Goal: Navigation & Orientation: Go to known website

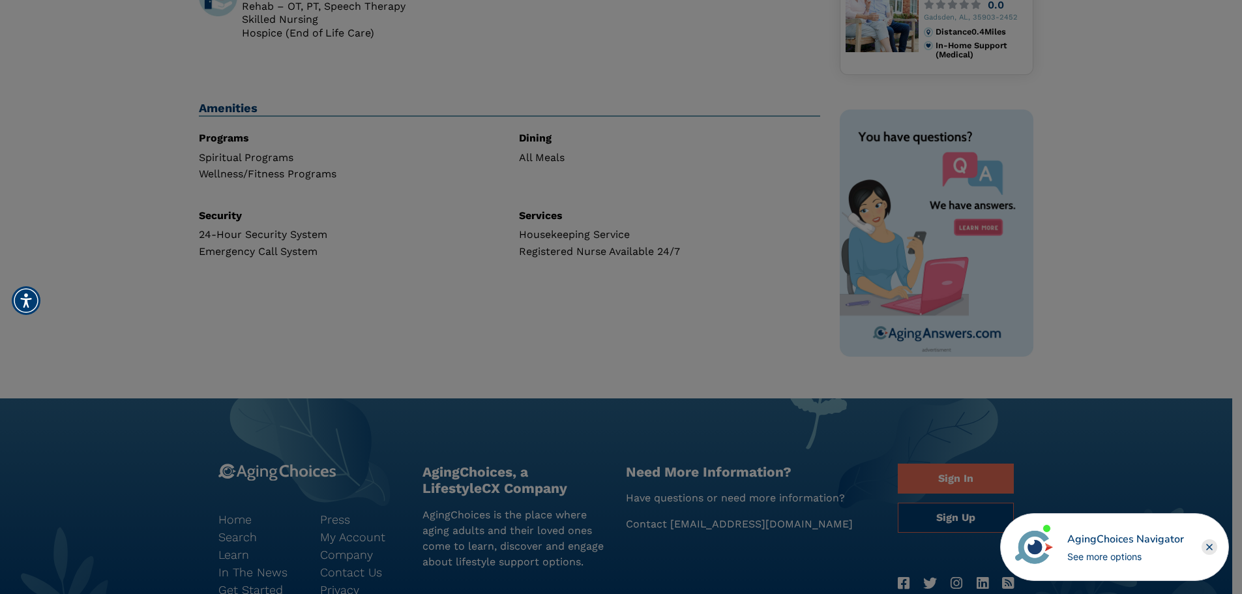
scroll to position [391, 0]
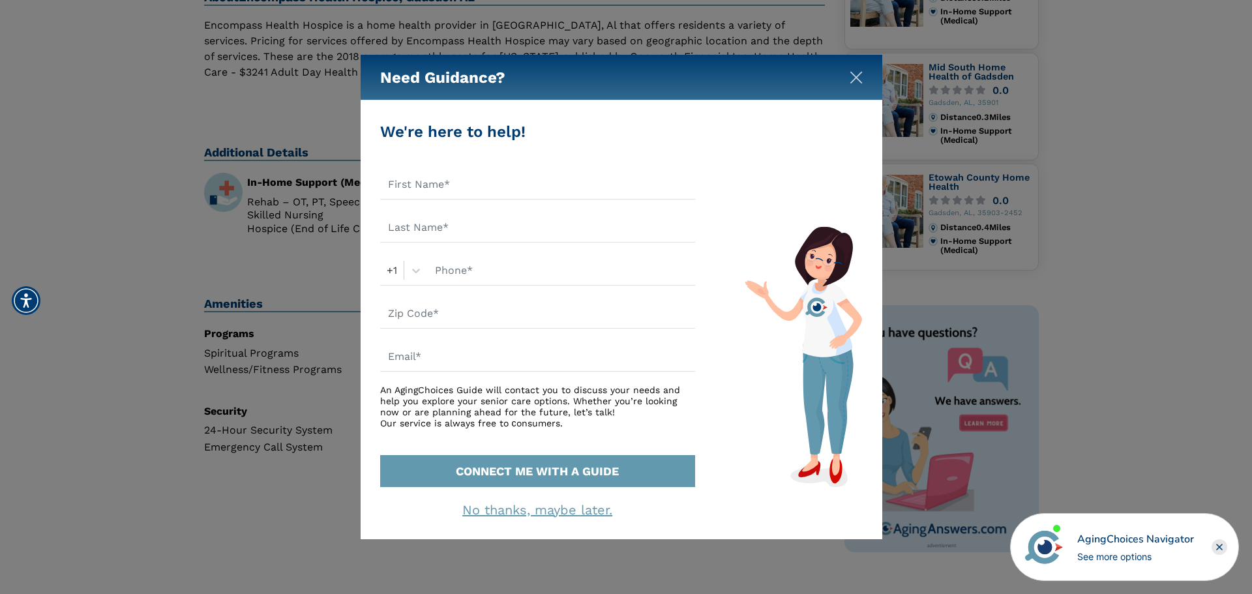
click at [855, 70] on button "Close" at bounding box center [855, 74] width 13 height 13
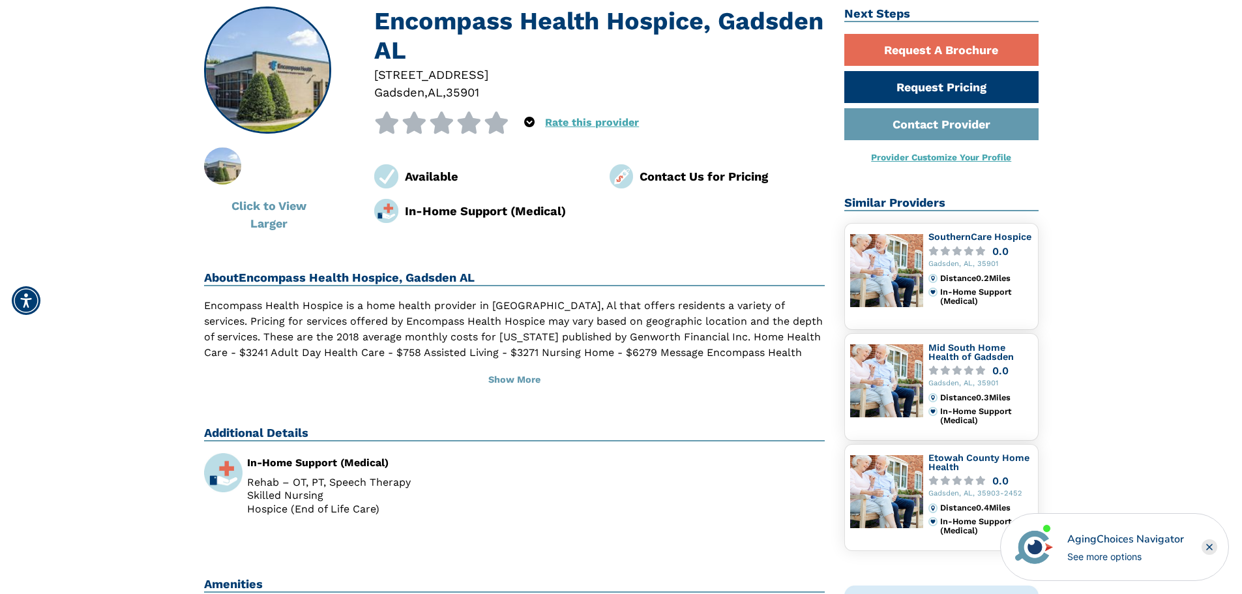
scroll to position [0, 0]
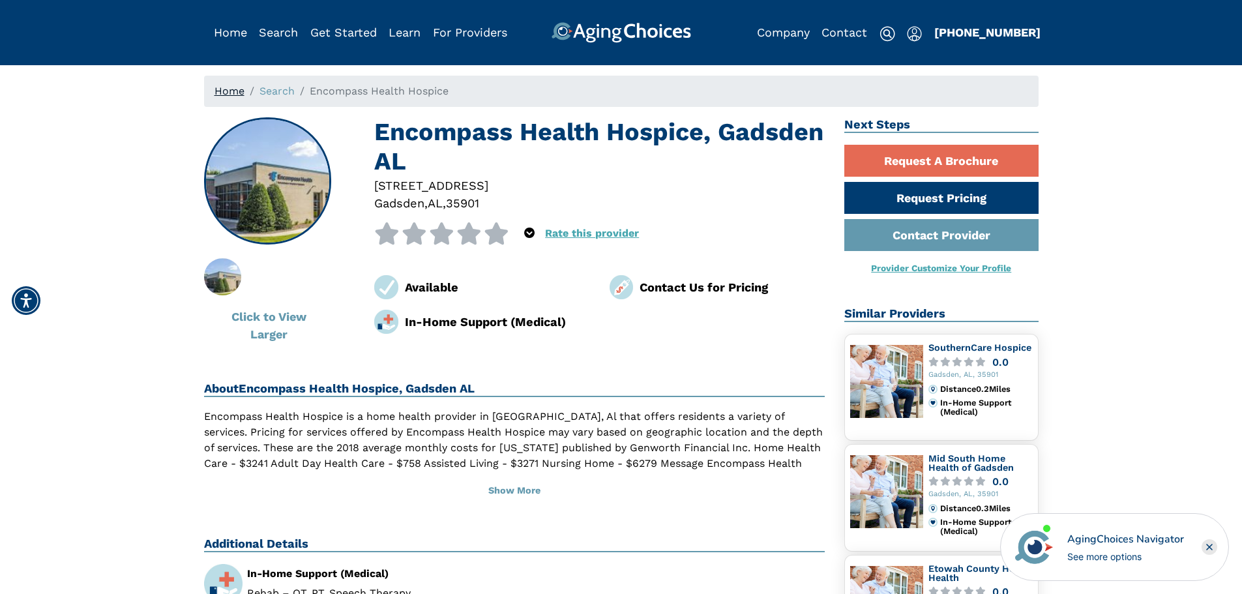
click at [220, 92] on link "Home" at bounding box center [229, 91] width 30 height 12
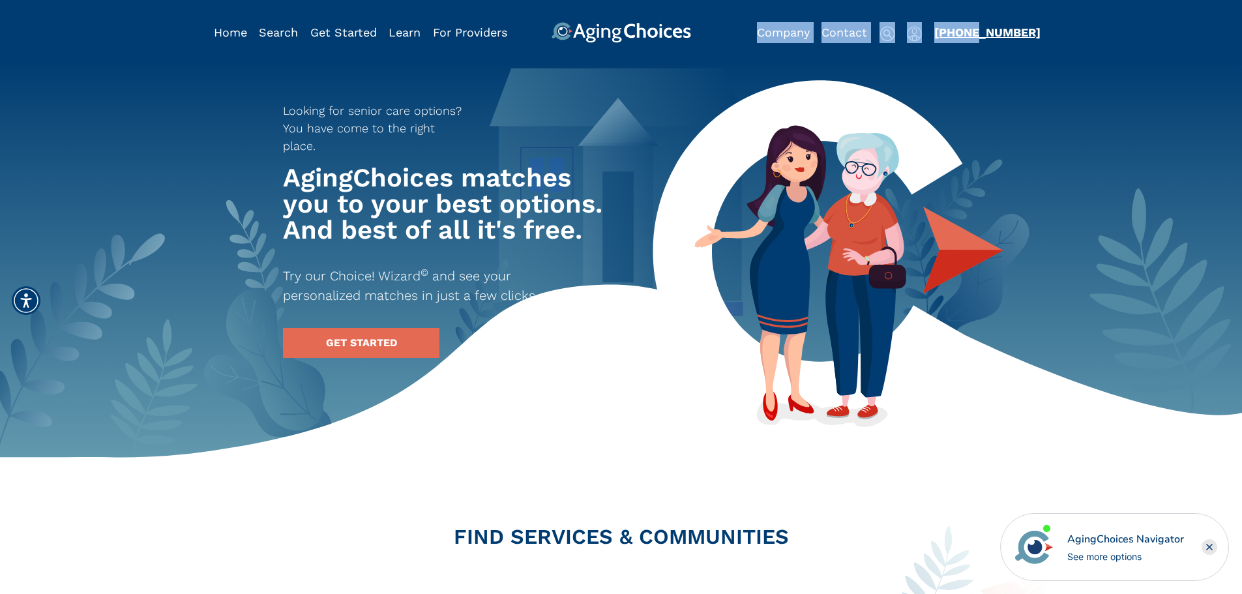
drag, startPoint x: 931, startPoint y: 30, endPoint x: 969, endPoint y: 64, distance: 50.8
click at [967, 33] on div "Company Contact Sign In Sign Up Get Started Why AgingChoices How it Works Learn…" at bounding box center [893, 32] width 272 height 21
drag, startPoint x: 969, startPoint y: 64, endPoint x: 1035, endPoint y: 46, distance: 68.1
click at [970, 64] on header "Home Search Browse Get Started Learn For Providers Company Contact Sign In Sign…" at bounding box center [621, 32] width 1242 height 65
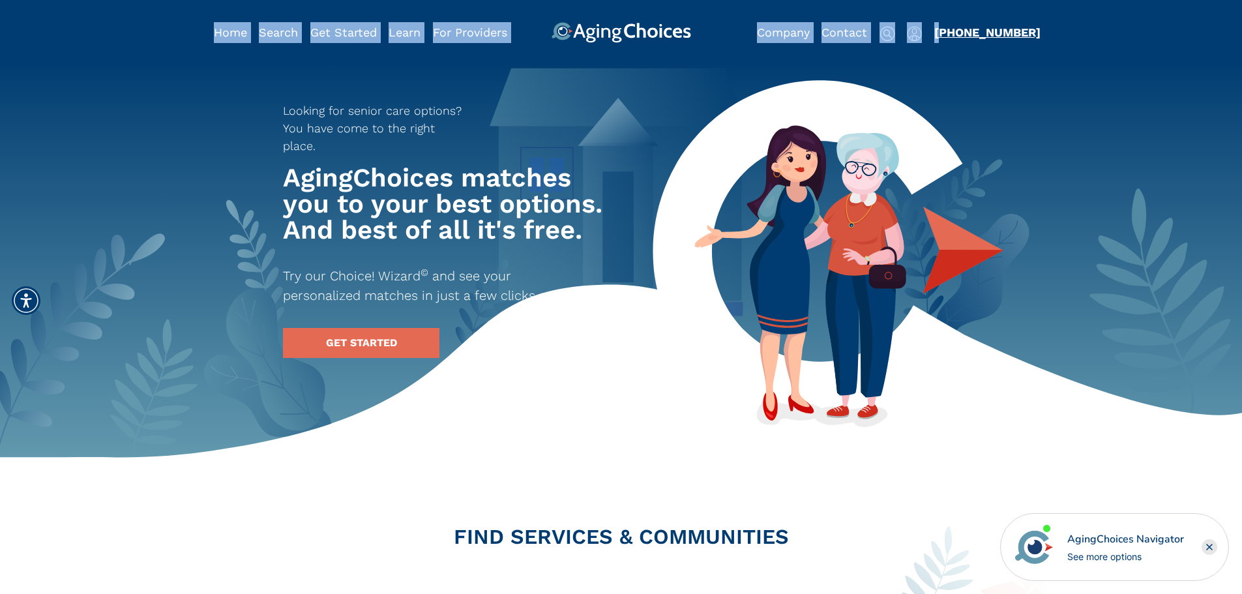
drag, startPoint x: 1044, startPoint y: 33, endPoint x: 937, endPoint y: 26, distance: 107.1
click at [937, 26] on div "Home Search Browse Get Started Learn For Providers Company Contact Sign In Sign…" at bounding box center [621, 21] width 1242 height 43
click at [957, 46] on header "Home Search Browse Get Started Learn For Providers Company Contact Sign In Sign…" at bounding box center [621, 32] width 1242 height 65
